Goal: Task Accomplishment & Management: Use online tool/utility

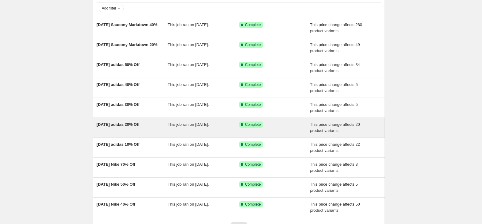
scroll to position [93, 0]
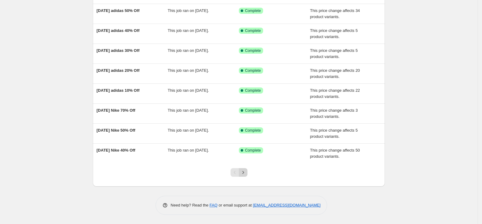
click at [245, 173] on icon "Next" at bounding box center [243, 173] width 6 height 6
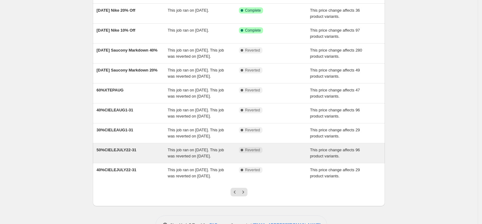
scroll to position [0, 0]
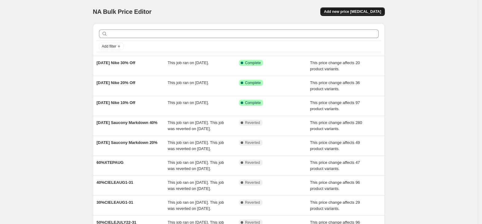
click at [363, 12] on span "Add new price [MEDICAL_DATA]" at bounding box center [352, 11] width 57 height 5
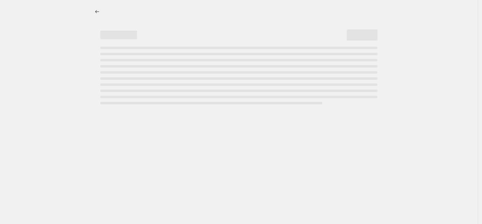
select select "percentage"
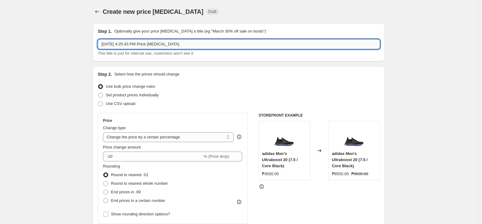
click at [147, 47] on input "[DATE] 4:25:43 PM Price [MEDICAL_DATA]" at bounding box center [239, 44] width 282 height 10
paste input "NIKE10%[DATE]"
type input "NIKE10%[DATE]"
drag, startPoint x: 153, startPoint y: 138, endPoint x: 165, endPoint y: 150, distance: 17.6
click at [153, 138] on select "Change the price to a certain amount Change the price by a certain amount Chang…" at bounding box center [168, 137] width 131 height 10
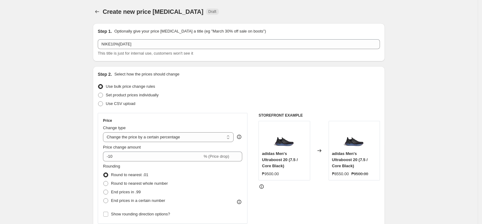
click at [100, 12] on icon "Price change jobs" at bounding box center [97, 12] width 6 height 6
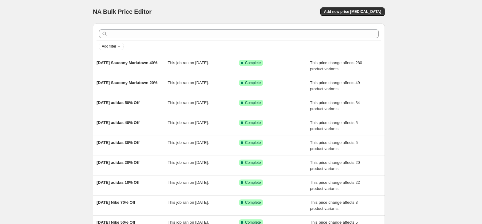
click at [353, 7] on div "NA Bulk Price Editor. This page is ready NA Bulk Price Editor Add new price [ME…" at bounding box center [239, 11] width 292 height 23
click at [358, 14] on span "Add new price [MEDICAL_DATA]" at bounding box center [352, 11] width 57 height 5
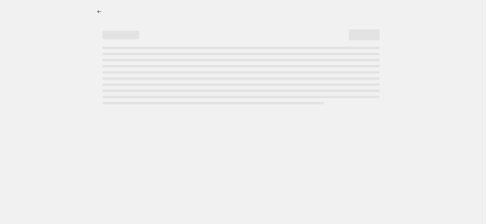
select select "percentage"
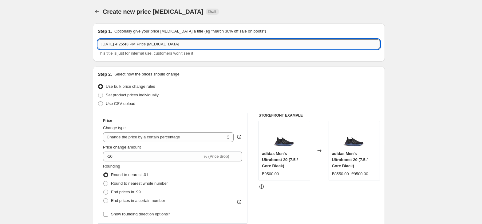
click at [154, 44] on input "[DATE] 4:25:43 PM Price [MEDICAL_DATA]" at bounding box center [239, 44] width 282 height 10
paste input "NIKE10%[DATE]"
type input "NIKE10%[DATE]"
click at [143, 140] on select "Change the price to a certain amount Change the price by a certain amount Chang…" at bounding box center [168, 137] width 131 height 10
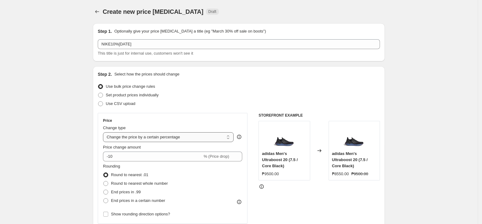
select select "pcap"
click at [105, 132] on select "Change the price to a certain amount Change the price by a certain amount Chang…" at bounding box center [168, 137] width 131 height 10
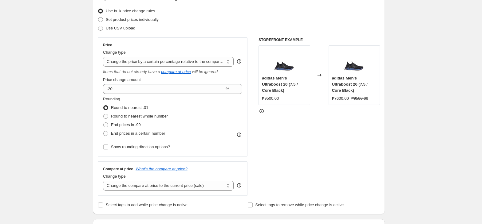
scroll to position [82, 0]
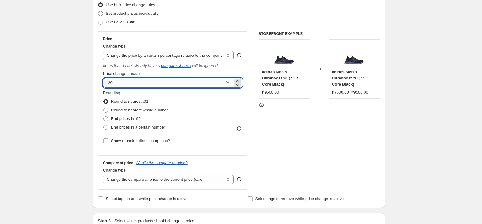
click at [110, 84] on input "-20" at bounding box center [163, 83] width 121 height 10
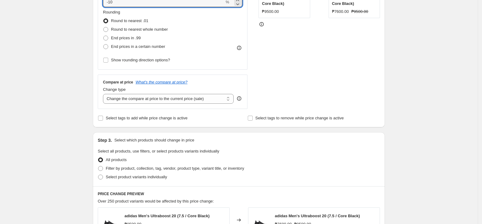
scroll to position [205, 0]
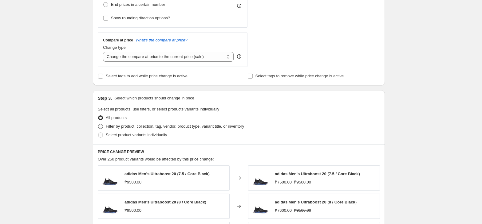
type input "-10"
click at [134, 127] on span "Filter by product, collection, tag, vendor, product type, variant title, or inv…" at bounding box center [175, 126] width 138 height 5
click at [135, 126] on span "Filter by product, collection, tag, vendor, product type, variant title, or inv…" at bounding box center [175, 126] width 138 height 5
click at [98, 124] on input "Filter by product, collection, tag, vendor, product type, variant title, or inv…" at bounding box center [98, 124] width 0 height 0
radio input "true"
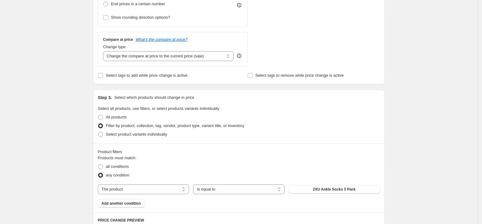
scroll to position [287, 0]
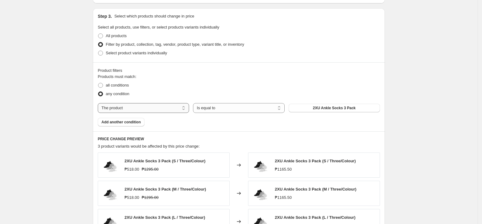
click at [145, 109] on select "The product The product's collection The product's tag The product's vendor The…" at bounding box center [143, 108] width 91 height 10
click at [145, 111] on select "The product The product's collection The product's tag The product's vendor The…" at bounding box center [143, 108] width 91 height 10
select select "tag"
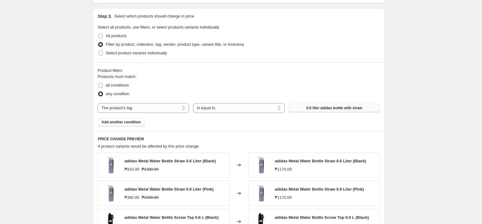
click at [341, 109] on span "0.6 liter adidas bottle with straw" at bounding box center [334, 108] width 56 height 5
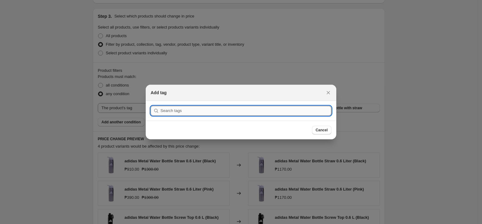
click at [270, 115] on input ":r50:" at bounding box center [245, 111] width 171 height 10
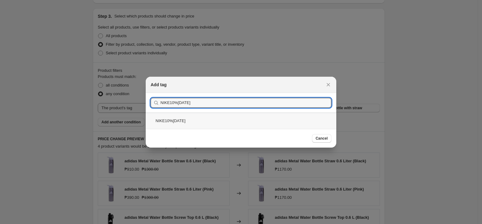
type input "NIKE10%[DATE]"
click at [172, 120] on div "NIKE10%[DATE]" at bounding box center [241, 121] width 190 height 16
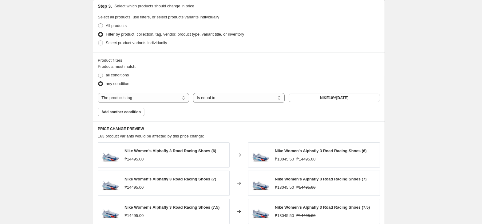
scroll to position [450, 0]
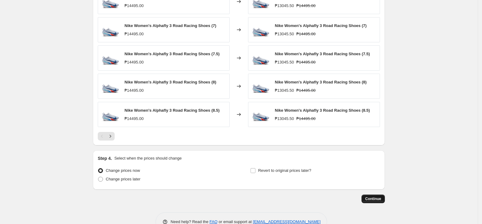
click at [374, 200] on span "Continue" at bounding box center [373, 199] width 16 height 5
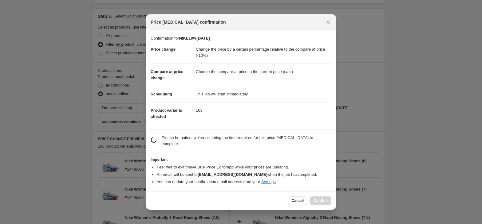
scroll to position [0, 0]
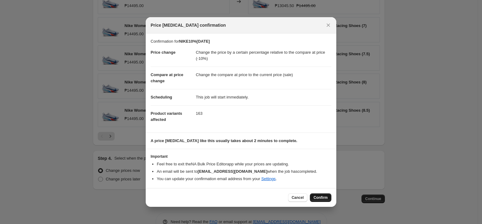
click at [319, 198] on span "Confirm" at bounding box center [320, 197] width 14 height 5
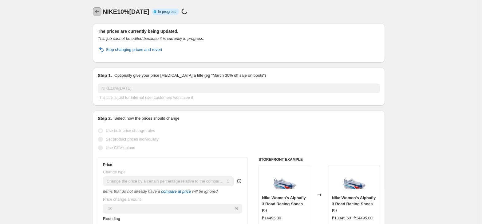
click at [97, 13] on icon "Price change jobs" at bounding box center [97, 12] width 6 height 6
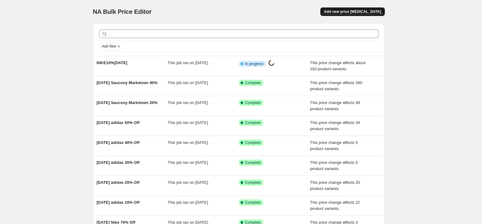
click at [346, 14] on span "Add new price [MEDICAL_DATA]" at bounding box center [352, 11] width 57 height 5
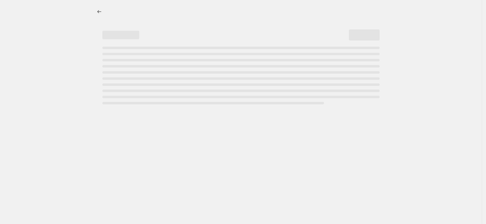
select select "percentage"
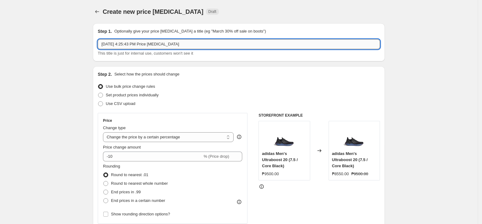
click at [146, 47] on input "[DATE] 4:25:43 PM Price [MEDICAL_DATA]" at bounding box center [239, 44] width 282 height 10
paste input "NIKE10%[DATE]"
type input "NIKE10%[DATE]"
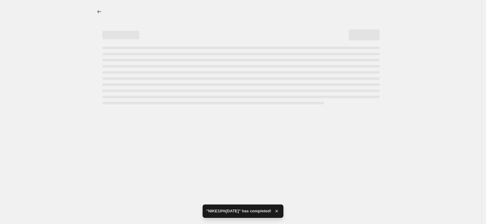
select select "percentage"
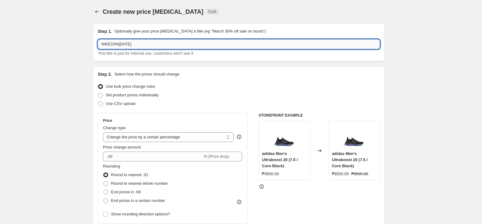
click at [145, 47] on input "NIKE10%[DATE]" at bounding box center [239, 44] width 282 height 10
click at [111, 45] on input "NIKE10%[DATE]" at bounding box center [239, 44] width 282 height 10
type input "NIKE20%[DATE]"
click at [138, 140] on select "Change the price to a certain amount Change the price by a certain amount Chang…" at bounding box center [168, 137] width 131 height 10
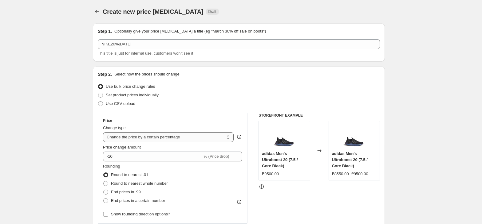
select select "pcap"
click at [105, 132] on select "Change the price to a certain amount Change the price by a certain amount Chang…" at bounding box center [168, 137] width 131 height 10
type input "-20"
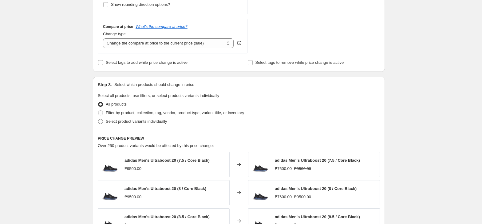
scroll to position [246, 0]
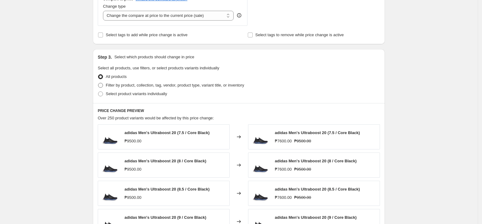
click at [139, 88] on span "Filter by product, collection, tag, vendor, product type, variant title, or inv…" at bounding box center [175, 85] width 138 height 5
click at [98, 83] on input "Filter by product, collection, tag, vendor, product type, variant title, or inv…" at bounding box center [98, 83] width 0 height 0
radio input "true"
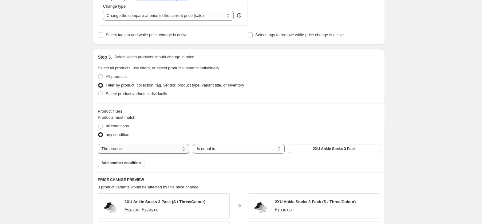
click at [170, 150] on select "The product The product's collection The product's tag The product's vendor The…" at bounding box center [143, 149] width 91 height 10
select select "tag"
click at [224, 151] on select "Is equal to Is not equal to" at bounding box center [238, 149] width 91 height 10
click at [195, 145] on select "Is equal to Is not equal to" at bounding box center [238, 149] width 91 height 10
click at [326, 158] on div "Products must match: all conditions any condition The product The product's col…" at bounding box center [239, 141] width 282 height 53
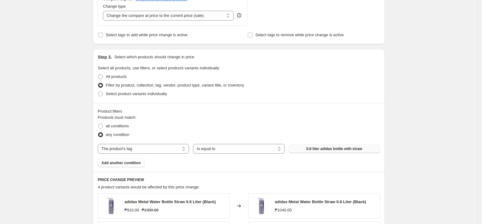
click at [325, 152] on button "0.6 liter adidas bottle with straw" at bounding box center [333, 149] width 91 height 9
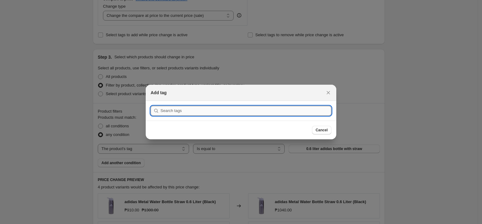
click at [205, 109] on input ":r8q:" at bounding box center [245, 111] width 171 height 10
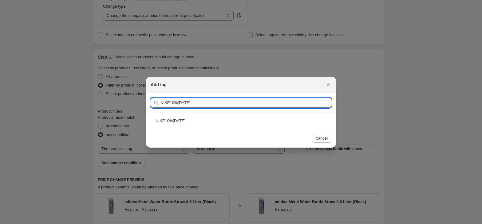
click at [171, 105] on input "NIKE10%[DATE]" at bounding box center [245, 103] width 171 height 10
type input "NIKE20%[DATE]"
click at [191, 119] on div "NIKE20%[DATE]" at bounding box center [241, 121] width 190 height 16
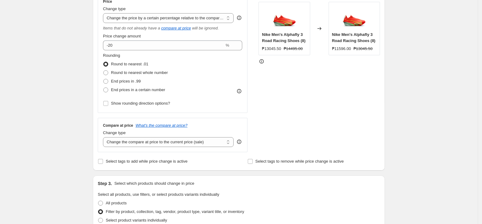
scroll to position [100, 0]
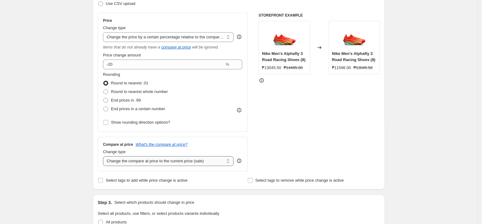
click at [186, 164] on select "Change the compare at price to the current price (sale) Change the compare at p…" at bounding box center [168, 161] width 131 height 10
select select "no_change"
click at [105, 157] on select "Change the compare at price to the current price (sale) Change the compare at p…" at bounding box center [168, 161] width 131 height 10
drag, startPoint x: 182, startPoint y: 157, endPoint x: 176, endPoint y: 145, distance: 12.8
click at [176, 145] on icon "What's the compare at price?" at bounding box center [161, 144] width 52 height 5
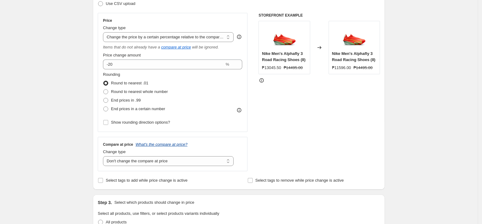
scroll to position [0, 0]
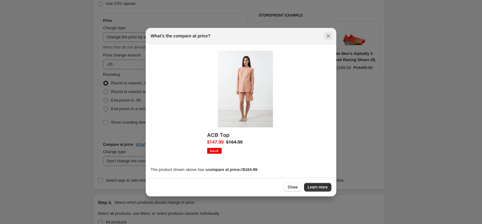
click at [326, 36] on icon "Close" at bounding box center [328, 36] width 6 height 6
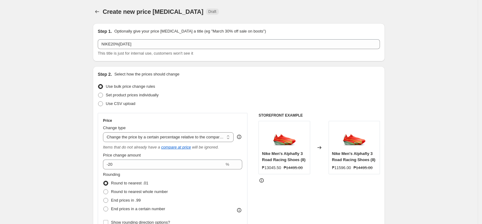
scroll to position [100, 0]
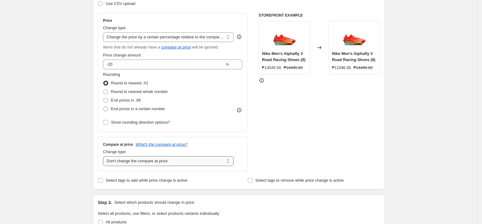
click at [167, 166] on select "Change the compare at price to the current price (sale) Change the compare at p…" at bounding box center [168, 161] width 131 height 10
click at [165, 162] on select "Change the compare at price to the current price (sale) Change the compare at p…" at bounding box center [168, 161] width 131 height 10
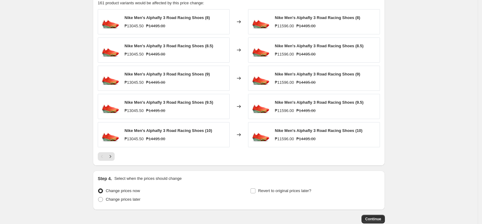
scroll to position [469, 0]
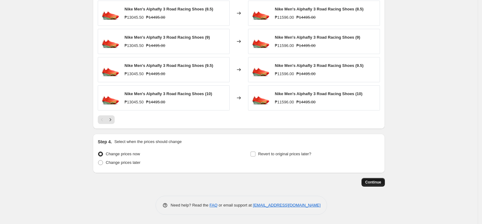
click at [375, 179] on button "Continue" at bounding box center [372, 182] width 23 height 9
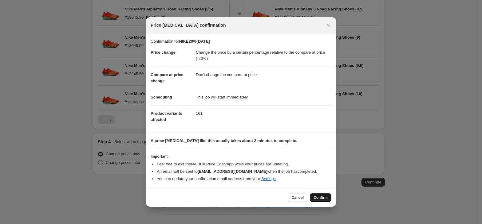
click at [322, 195] on button "Confirm" at bounding box center [320, 197] width 21 height 9
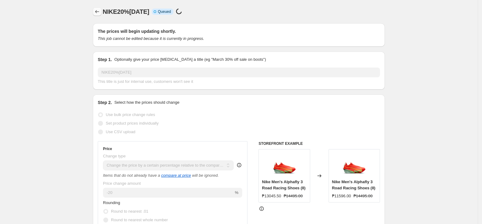
click at [100, 12] on icon "Price change jobs" at bounding box center [97, 12] width 6 height 6
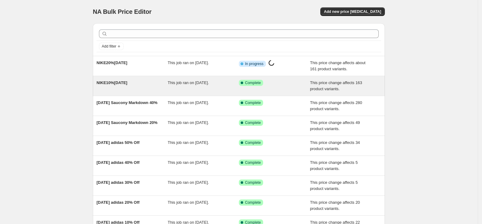
click at [230, 87] on div "This job ran on [DATE]." at bounding box center [203, 86] width 71 height 12
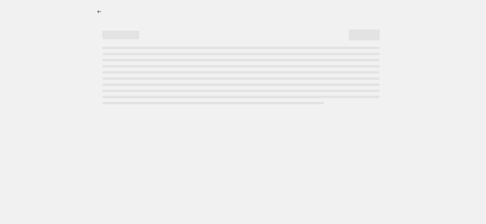
select select "pcap"
select select "tag"
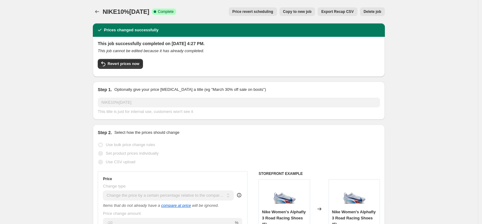
click at [265, 11] on span "Price revert scheduling" at bounding box center [252, 11] width 41 height 5
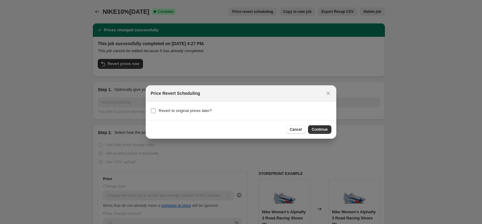
click at [193, 112] on span "Revert to original prices later?" at bounding box center [184, 110] width 53 height 5
click at [156, 112] on input "Revert to original prices later?" at bounding box center [153, 110] width 5 height 5
checkbox input "true"
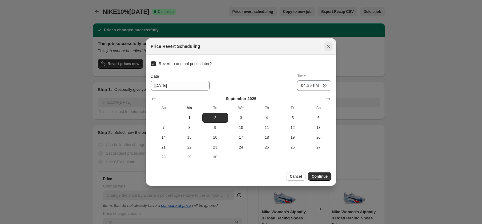
click at [327, 48] on icon "Close" at bounding box center [328, 46] width 6 height 6
checkbox input "false"
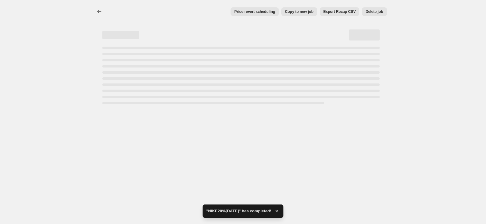
select select "pcap"
select select "tag"
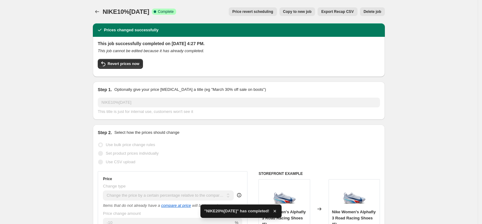
click at [257, 11] on span "Price revert scheduling" at bounding box center [252, 11] width 41 height 5
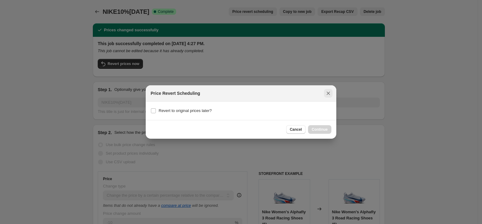
click at [329, 94] on icon "Close" at bounding box center [328, 93] width 6 height 6
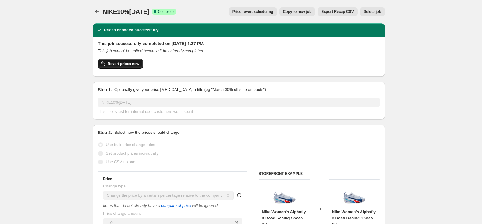
click at [133, 63] on span "Revert prices now" at bounding box center [123, 63] width 32 height 5
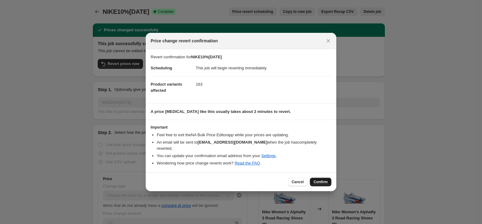
click at [325, 180] on span "Confirm" at bounding box center [320, 182] width 14 height 5
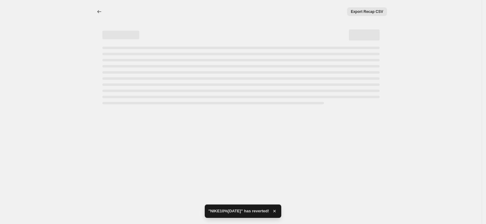
select select "pcap"
select select "tag"
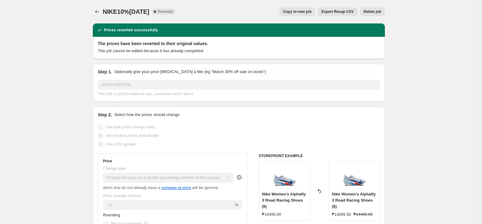
click at [103, 9] on div at bounding box center [98, 11] width 10 height 9
click at [101, 13] on button "Price change jobs" at bounding box center [97, 11] width 9 height 9
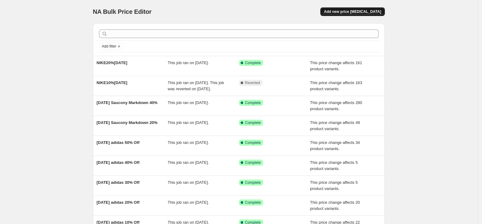
click at [361, 9] on button "Add new price [MEDICAL_DATA]" at bounding box center [352, 11] width 64 height 9
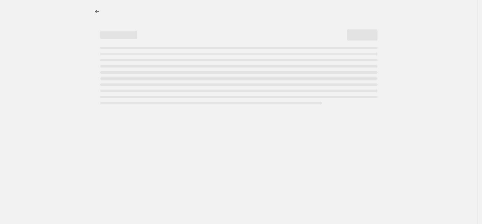
select select "percentage"
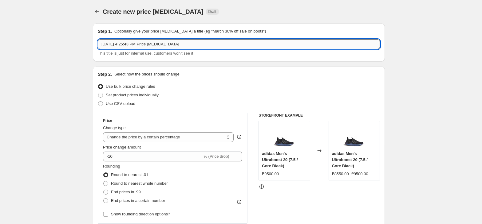
click at [146, 47] on input "[DATE] 4:25:43 PM Price [MEDICAL_DATA]" at bounding box center [239, 44] width 282 height 10
paste input "NIKE10%[DATE]"
type input "NIKE10%[DATE]"
click at [139, 139] on select "Change the price to a certain amount Change the price by a certain amount Chang…" at bounding box center [168, 137] width 131 height 10
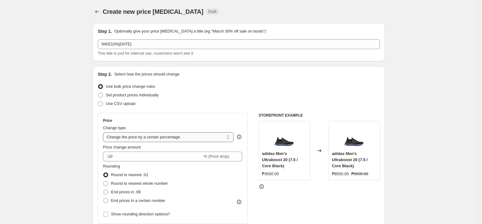
select select "pc"
type input "50"
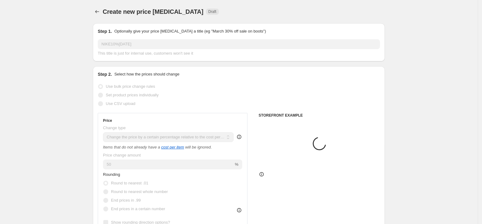
click at [187, 119] on div "Price" at bounding box center [172, 120] width 139 height 5
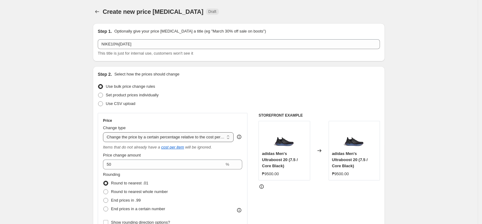
click at [166, 136] on select "Change the price to a certain amount Change the price by a certain amount Chang…" at bounding box center [168, 137] width 131 height 10
select select "pcap"
click at [105, 132] on select "Change the price to a certain amount Change the price by a certain amount Chang…" at bounding box center [168, 137] width 131 height 10
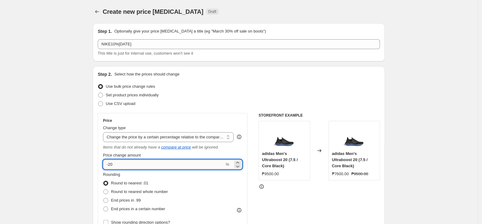
click at [154, 163] on input "-20" at bounding box center [163, 165] width 121 height 10
drag, startPoint x: 110, startPoint y: 166, endPoint x: 114, endPoint y: 167, distance: 3.8
click at [112, 167] on input "-20" at bounding box center [163, 165] width 121 height 10
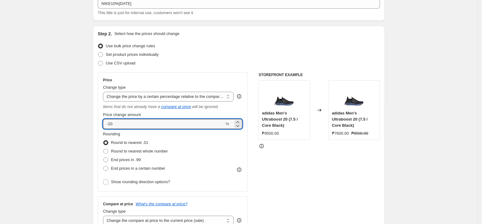
scroll to position [164, 0]
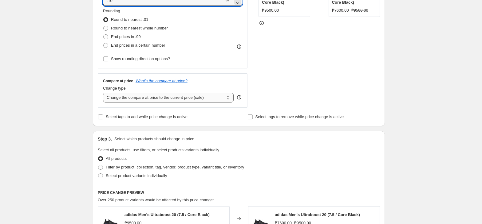
type input "-10"
click at [154, 101] on select "Change the compare at price to the current price (sale) Change the compare at p…" at bounding box center [168, 98] width 131 height 10
select select "no_change"
click at [105, 93] on select "Change the compare at price to the current price (sale) Change the compare at p…" at bounding box center [168, 98] width 131 height 10
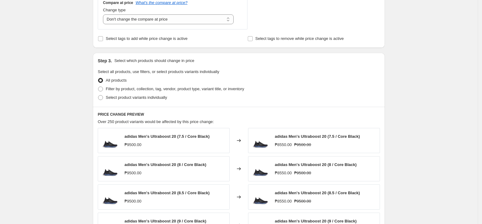
scroll to position [246, 0]
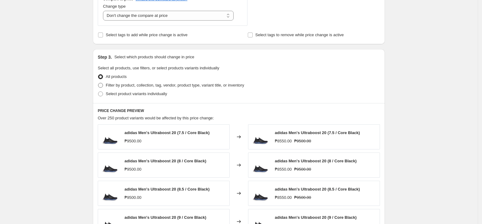
click at [127, 88] on span "Filter by product, collection, tag, vendor, product type, variant title, or inv…" at bounding box center [175, 85] width 138 height 5
click at [98, 83] on input "Filter by product, collection, tag, vendor, product type, variant title, or inv…" at bounding box center [98, 83] width 0 height 0
radio input "true"
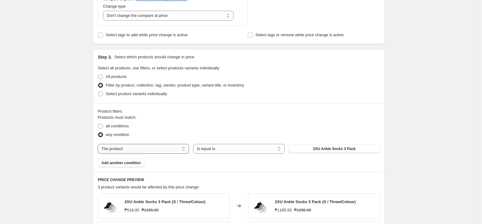
click at [134, 154] on select "The product The product's collection The product's tag The product's vendor The…" at bounding box center [143, 149] width 91 height 10
select select "tag"
click at [337, 151] on span "0.6 liter adidas bottle with straw" at bounding box center [334, 148] width 56 height 5
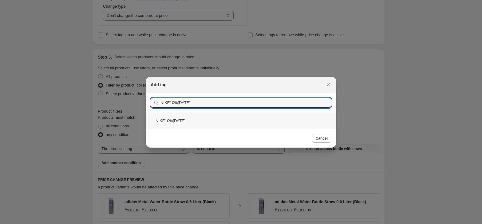
type input "NIKE10%[DATE]"
click at [208, 122] on div "NIKE10%[DATE]" at bounding box center [241, 121] width 190 height 16
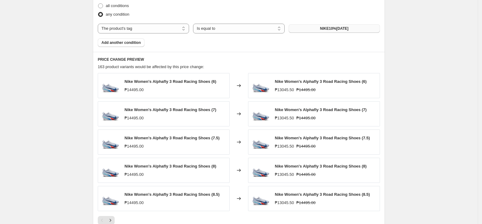
scroll to position [469, 0]
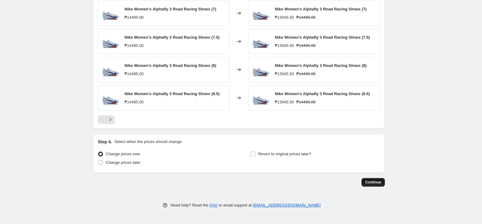
click at [371, 183] on span "Continue" at bounding box center [373, 182] width 16 height 5
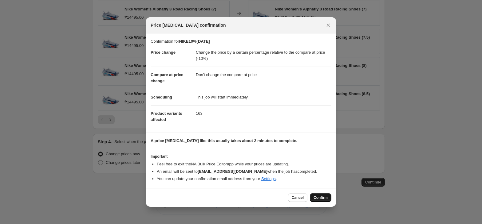
click at [328, 197] on button "Confirm" at bounding box center [320, 197] width 21 height 9
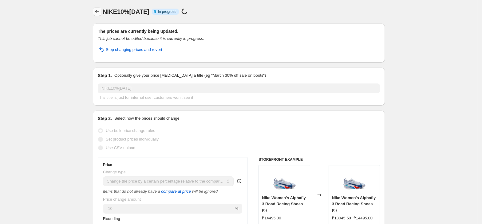
click at [96, 12] on icon "Price change jobs" at bounding box center [97, 12] width 6 height 6
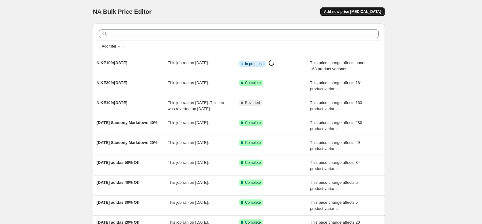
click at [347, 15] on button "Add new price [MEDICAL_DATA]" at bounding box center [352, 11] width 64 height 9
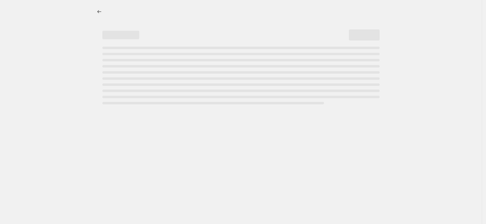
select select "percentage"
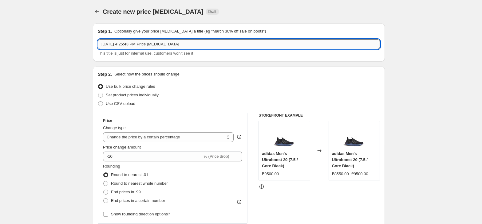
click at [149, 46] on input "[DATE] 4:25:43 PM Price [MEDICAL_DATA]" at bounding box center [239, 44] width 282 height 10
paste input "NIKE10%[DATE]"
click at [112, 41] on input "NIKE10%[DATE]" at bounding box center [239, 44] width 282 height 10
type input "NIKE30%[DATE]"
click at [143, 138] on select "Change the price to a certain amount Change the price by a certain amount Chang…" at bounding box center [168, 137] width 131 height 10
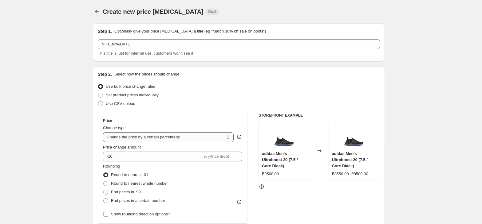
select select "pcap"
click at [105, 132] on select "Change the price to a certain amount Change the price by a certain amount Chang…" at bounding box center [168, 137] width 131 height 10
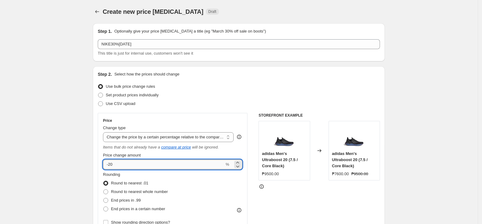
drag, startPoint x: 145, startPoint y: 166, endPoint x: 111, endPoint y: 164, distance: 33.9
click at [111, 164] on input "-20" at bounding box center [163, 165] width 121 height 10
type input "-2"
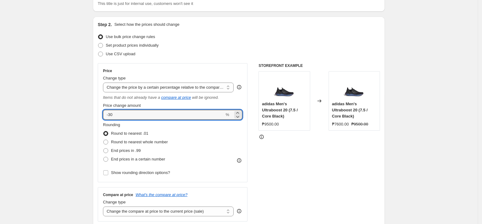
scroll to position [123, 0]
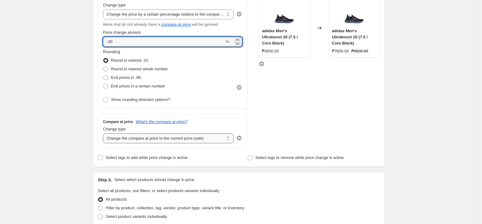
type input "-30"
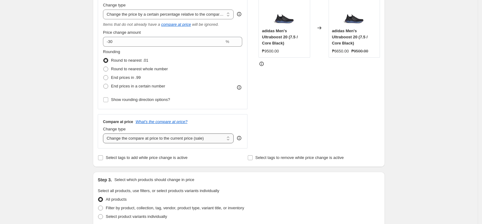
click at [123, 143] on select "Change the compare at price to the current price (sale) Change the compare at p…" at bounding box center [168, 139] width 131 height 10
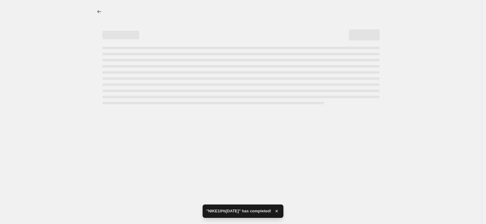
select select "pcap"
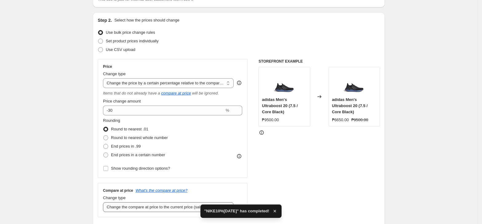
scroll to position [82, 0]
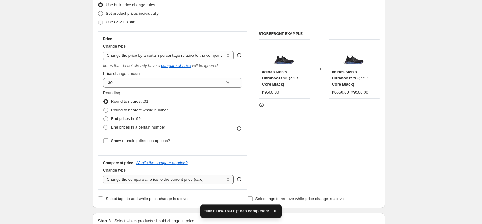
click at [153, 183] on select "Change the compare at price to the current price (sale) Change the compare at p…" at bounding box center [168, 180] width 131 height 10
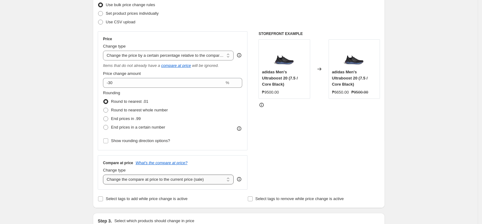
select select "no_change"
click at [105, 175] on select "Change the compare at price to the current price (sale) Change the compare at p…" at bounding box center [168, 180] width 131 height 10
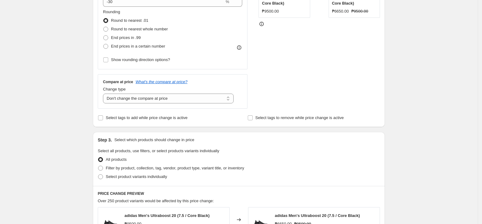
scroll to position [164, 0]
click at [161, 169] on span "Filter by product, collection, tag, vendor, product type, variant title, or inv…" at bounding box center [175, 167] width 138 height 5
click at [98, 165] on input "Filter by product, collection, tag, vendor, product type, variant title, or inv…" at bounding box center [98, 165] width 0 height 0
radio input "true"
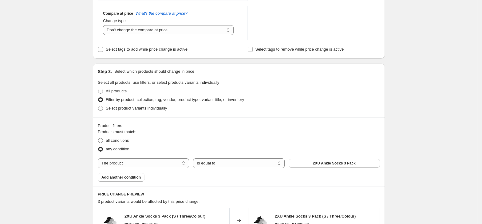
scroll to position [246, 0]
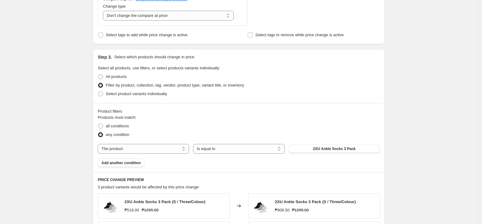
click at [171, 155] on div "Products must match: all conditions any condition The product The product's col…" at bounding box center [239, 141] width 282 height 53
click at [166, 150] on select "The product The product's collection The product's tag The product's vendor The…" at bounding box center [143, 149] width 91 height 10
select select "tag"
click at [327, 146] on button "0.6 liter adidas bottle with straw" at bounding box center [333, 149] width 91 height 9
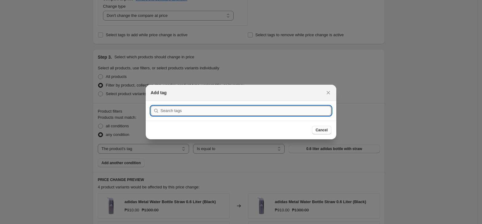
click at [225, 114] on input ":rlf:" at bounding box center [245, 111] width 171 height 10
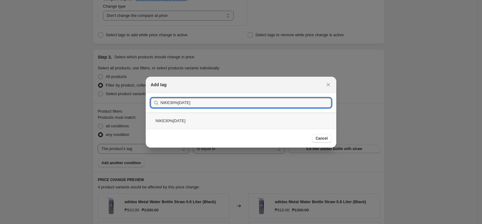
type input "NIKE30%[DATE]"
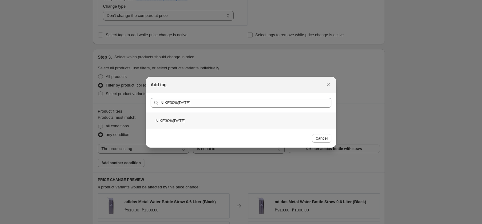
click at [209, 114] on div "NIKE30%[DATE]" at bounding box center [241, 121] width 190 height 16
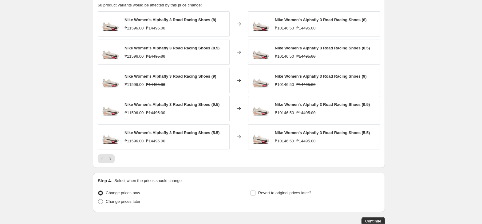
scroll to position [469, 0]
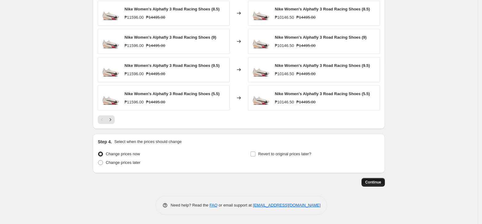
click at [369, 185] on button "Continue" at bounding box center [372, 182] width 23 height 9
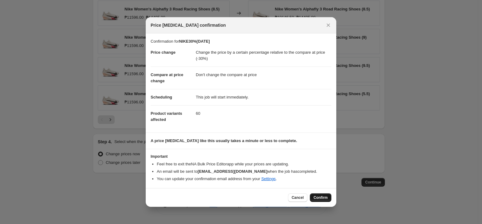
click at [313, 198] on button "Confirm" at bounding box center [320, 197] width 21 height 9
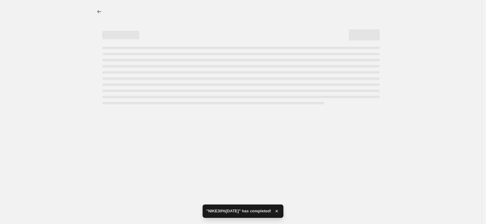
select select "pcap"
select select "no_change"
select select "tag"
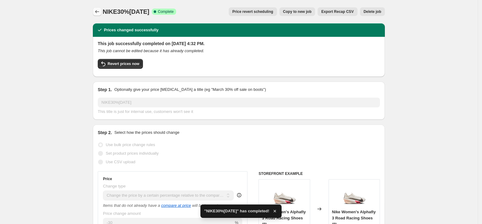
click at [96, 9] on icon "Price change jobs" at bounding box center [97, 12] width 6 height 6
